Goal: Book appointment/travel/reservation

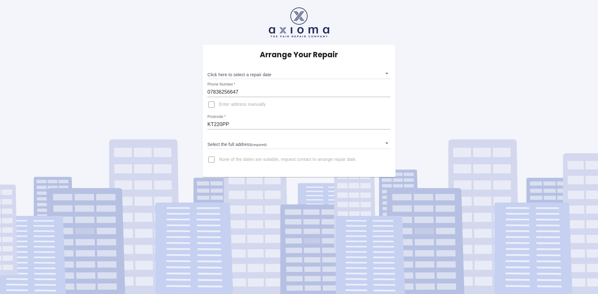
click at [246, 75] on body "Arrange Your Repair Click here to select a repair date ​ Phone Number   * 07836…" at bounding box center [299, 147] width 598 height 294
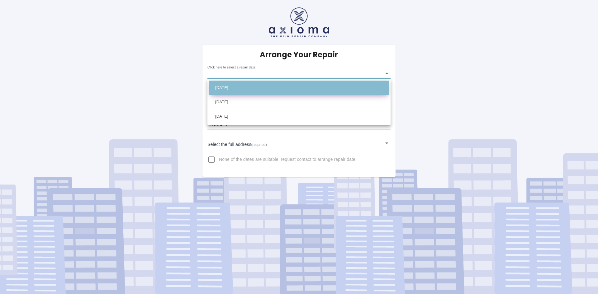
click at [252, 88] on li "[DATE]" at bounding box center [299, 88] width 180 height 14
type input "[DATE]T00:00:00.000Z"
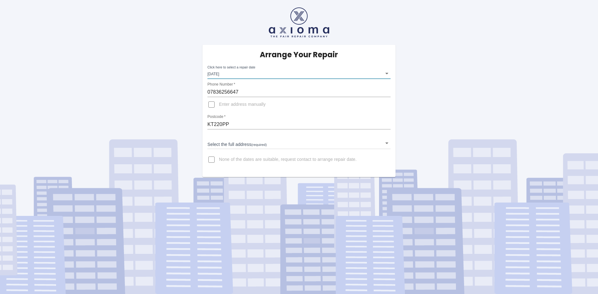
click at [236, 73] on body "Arrange Your Repair Click here to select a repair date [DATE] [DATE]T00:00:00.0…" at bounding box center [299, 147] width 598 height 294
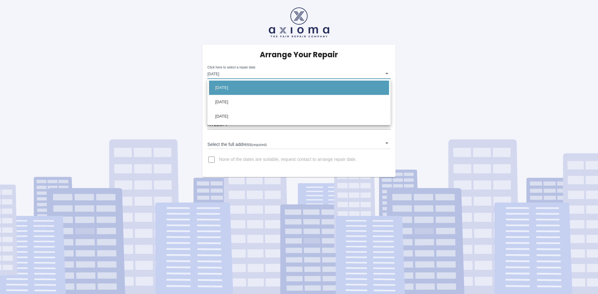
click at [227, 146] on div at bounding box center [299, 147] width 598 height 294
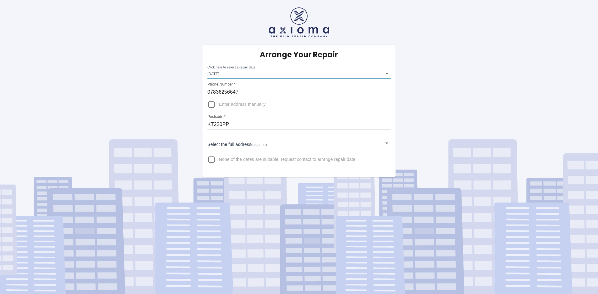
click at [387, 142] on body "Arrange Your Repair Click here to select a repair date [DATE] [DATE]T00:00:00.0…" at bounding box center [299, 147] width 598 height 294
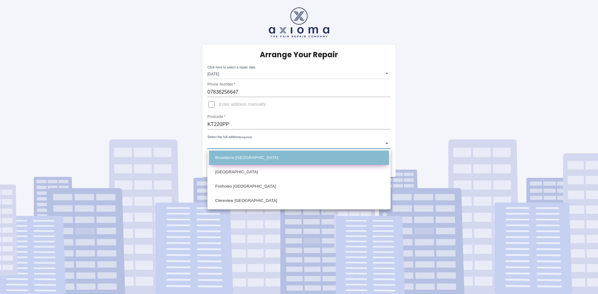
click at [271, 155] on li "Broadacre [GEOGRAPHIC_DATA]" at bounding box center [299, 158] width 180 height 14
type input "Broadacre [GEOGRAPHIC_DATA]"
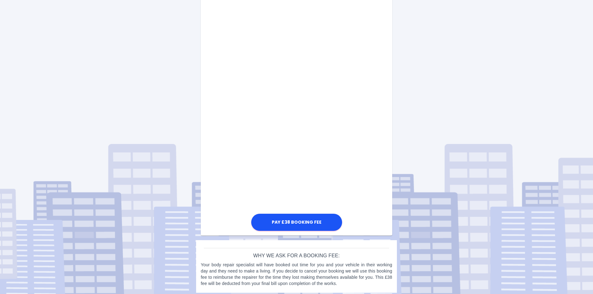
scroll to position [260, 0]
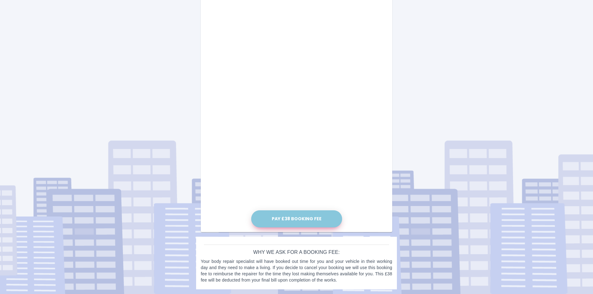
click at [291, 218] on button "Pay £38 Booking Fee" at bounding box center [296, 218] width 91 height 17
